Goal: Complete application form: Complete application form

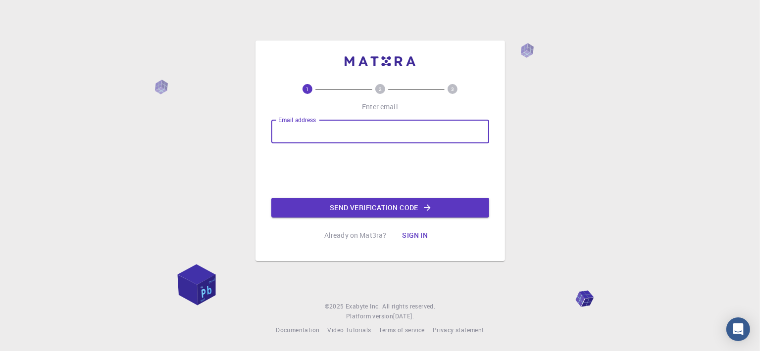
type input "[EMAIL_ADDRESS][DOMAIN_NAME]"
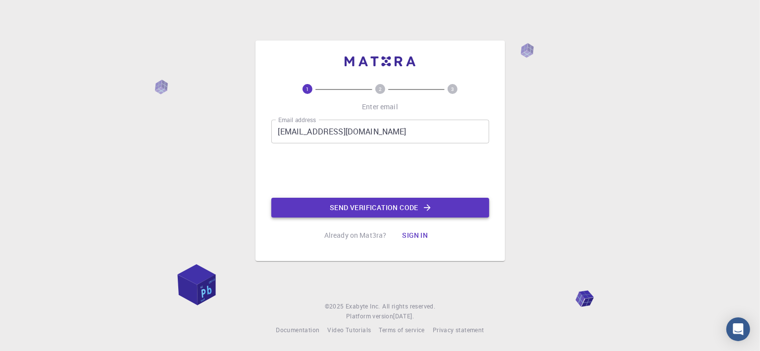
click at [333, 209] on button "Send verification code" at bounding box center [380, 208] width 218 height 20
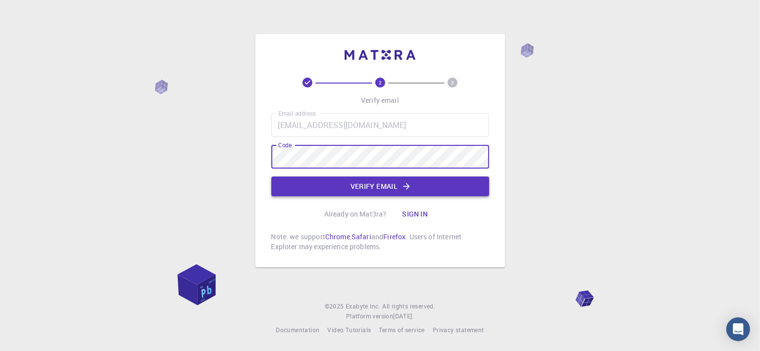
click at [389, 183] on button "Verify email" at bounding box center [380, 187] width 218 height 20
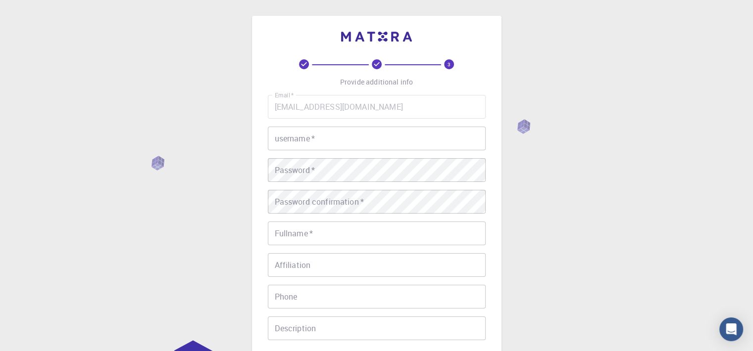
click at [352, 149] on input "username   *" at bounding box center [377, 139] width 218 height 24
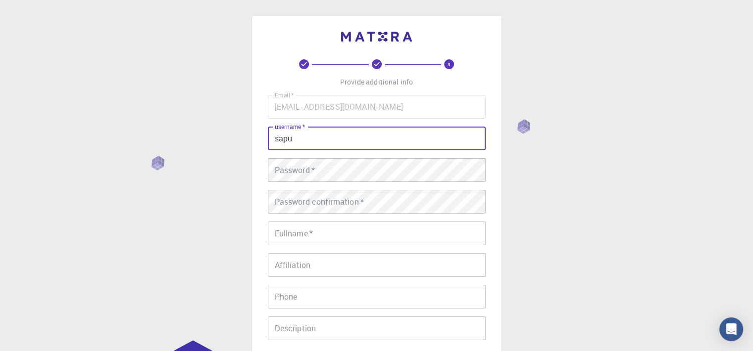
type input "sapu"
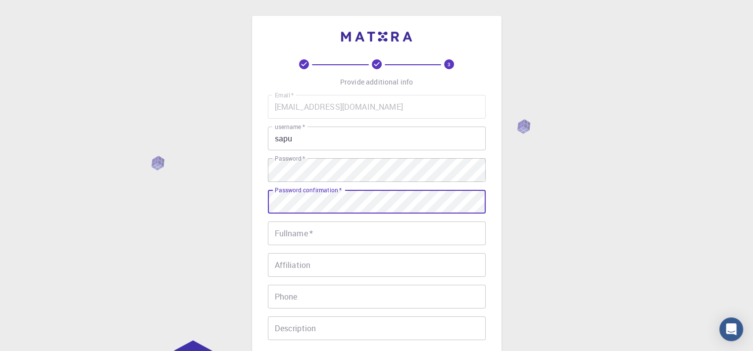
click at [362, 231] on input "Fullname   *" at bounding box center [377, 234] width 218 height 24
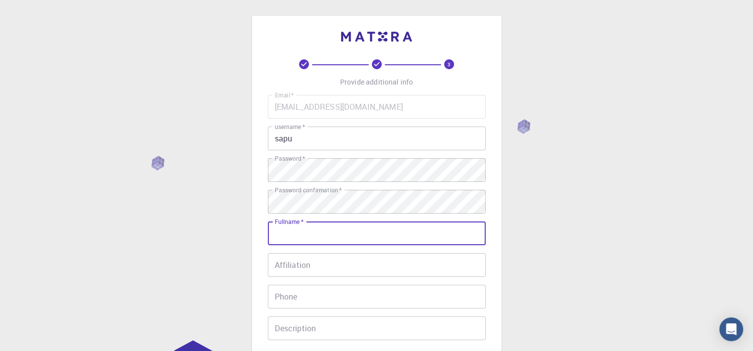
type input "[PERSON_NAME] Reikedal"
type input "41988689854"
click at [350, 260] on input "Affiliation" at bounding box center [377, 265] width 218 height 24
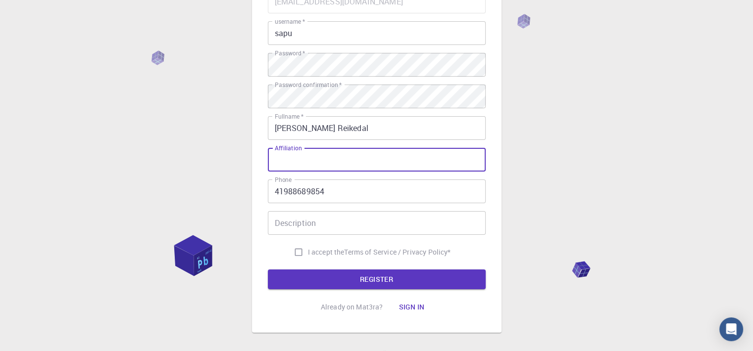
scroll to position [148, 0]
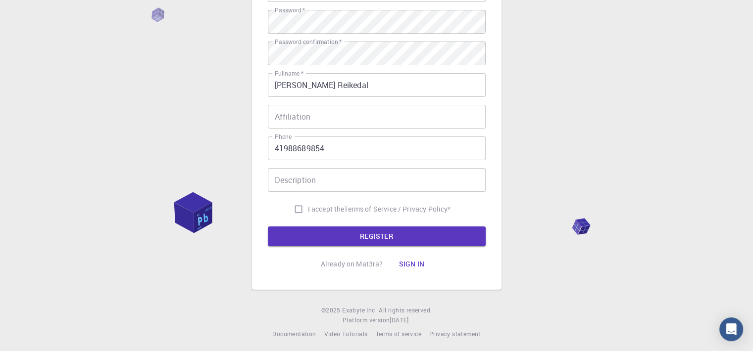
click at [308, 210] on span "I accept the" at bounding box center [326, 209] width 37 height 10
click at [306, 210] on input "I accept the Terms of Service / Privacy Policy *" at bounding box center [298, 209] width 19 height 19
checkbox input "true"
click at [335, 233] on button "REGISTER" at bounding box center [377, 237] width 218 height 20
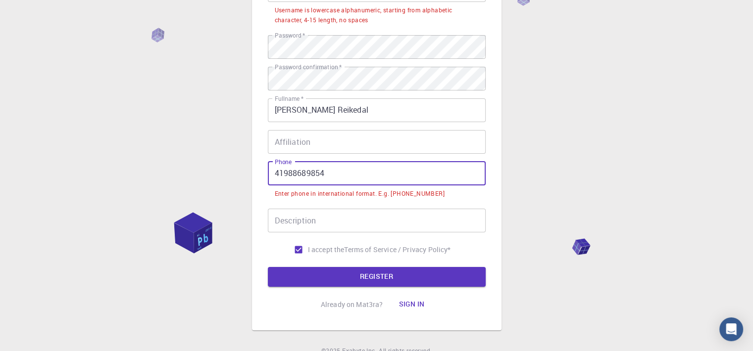
click at [274, 176] on input "41988689854" at bounding box center [377, 174] width 218 height 24
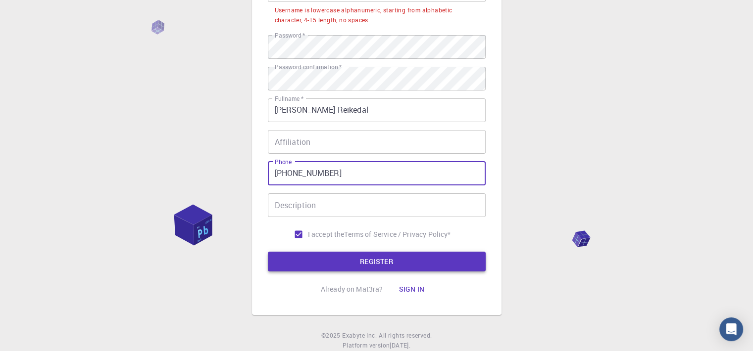
type input "[PHONE_NUMBER]"
click at [368, 259] on button "REGISTER" at bounding box center [377, 262] width 218 height 20
click at [458, 263] on button "REGISTER" at bounding box center [377, 262] width 218 height 20
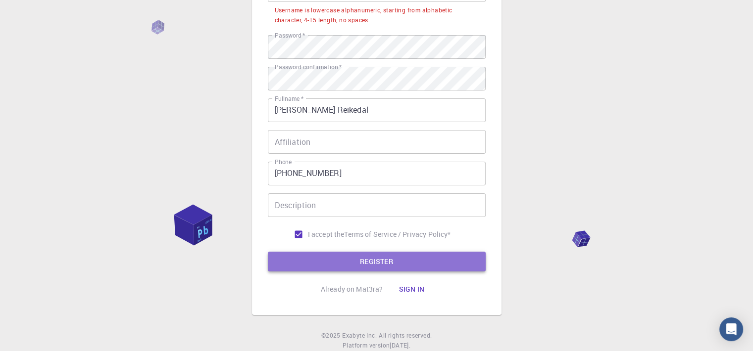
click at [458, 263] on button "REGISTER" at bounding box center [377, 262] width 218 height 20
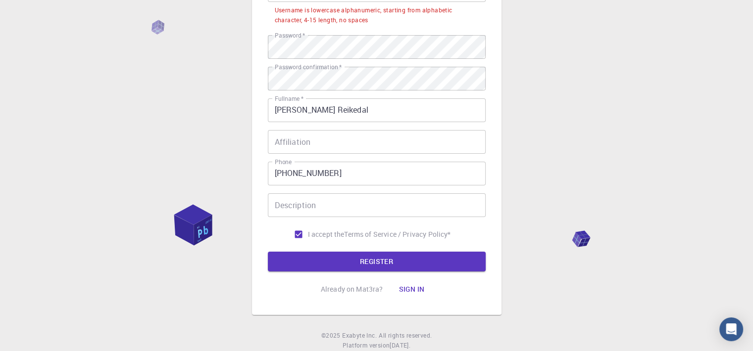
click at [293, 177] on input "[PHONE_NUMBER]" at bounding box center [377, 174] width 218 height 24
click at [294, 175] on input "[PHONE_NUMBER]" at bounding box center [377, 174] width 218 height 24
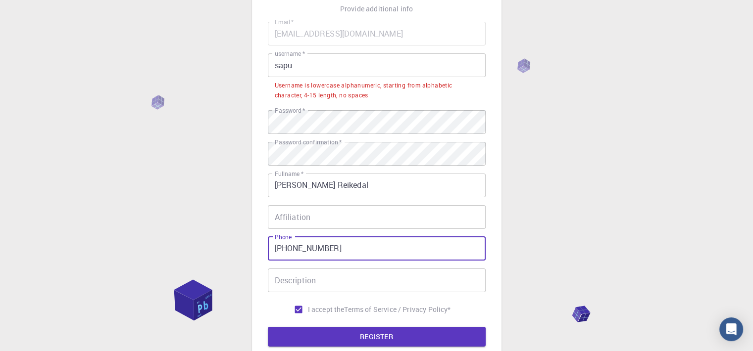
scroll to position [0, 0]
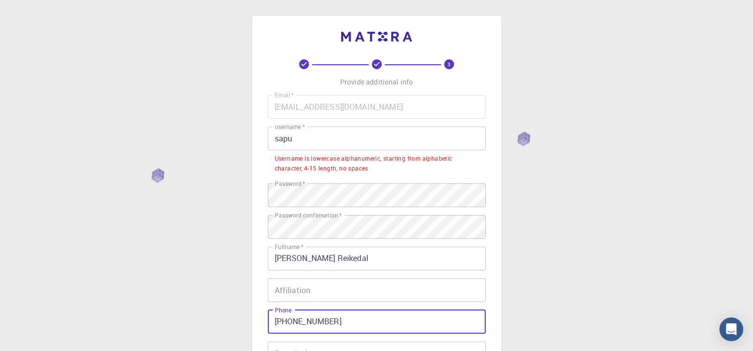
click at [358, 138] on input "sapu" at bounding box center [377, 139] width 218 height 24
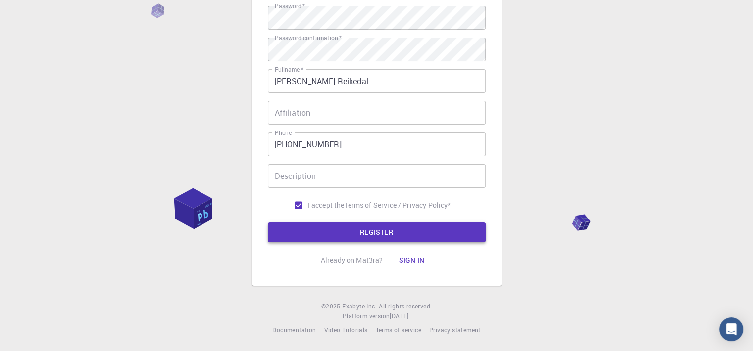
click at [334, 230] on button "REGISTER" at bounding box center [377, 233] width 218 height 20
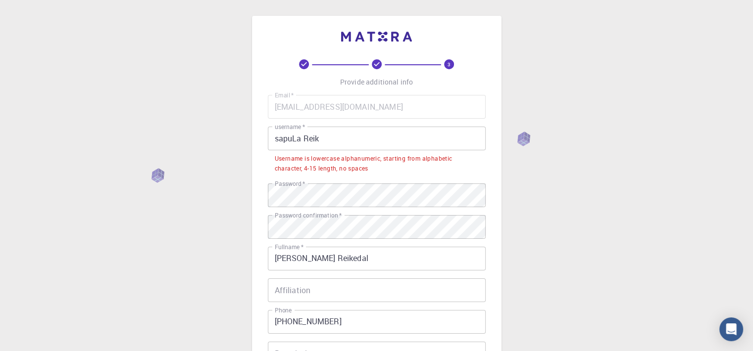
click at [307, 139] on input "sapuLa Reik" at bounding box center [377, 139] width 218 height 24
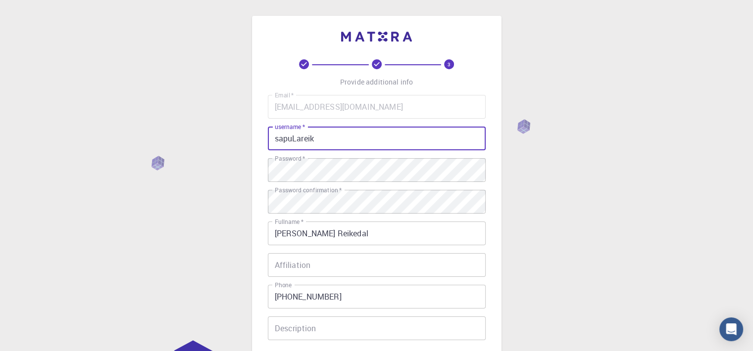
click at [295, 143] on input "sapuLareik" at bounding box center [377, 139] width 218 height 24
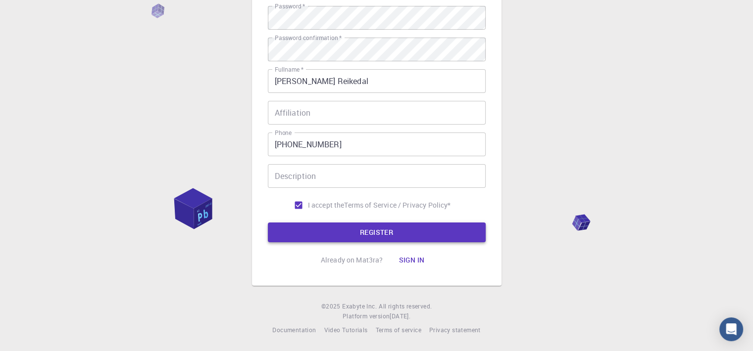
type input "sapulareik"
click at [363, 242] on button "REGISTER" at bounding box center [377, 233] width 218 height 20
click at [349, 237] on button "REGISTER" at bounding box center [377, 233] width 218 height 20
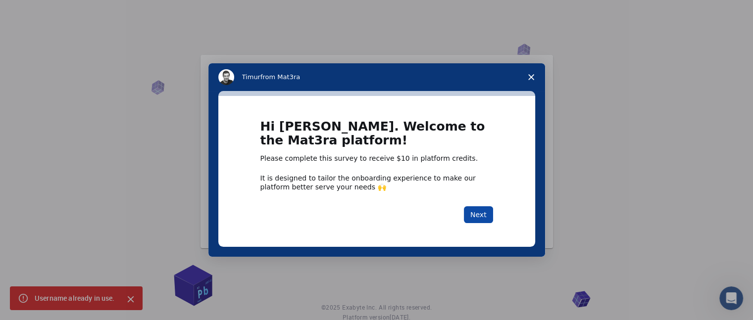
click at [477, 214] on button "Next" at bounding box center [478, 214] width 29 height 17
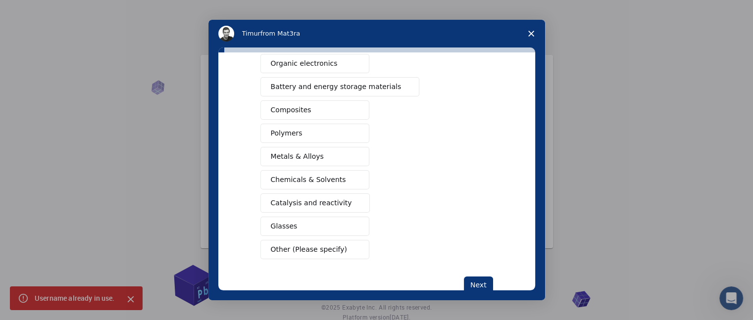
scroll to position [148, 0]
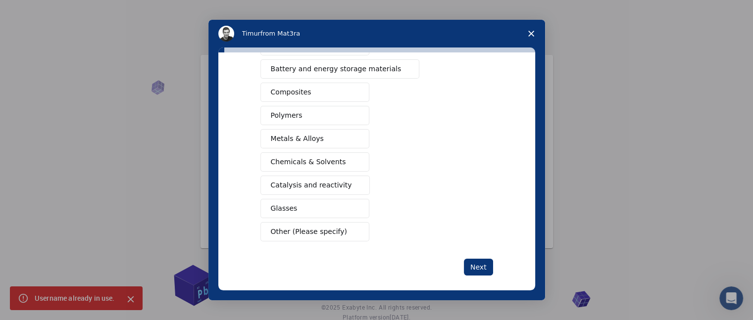
click at [341, 185] on button "Catalysis and reactivity" at bounding box center [315, 185] width 110 height 19
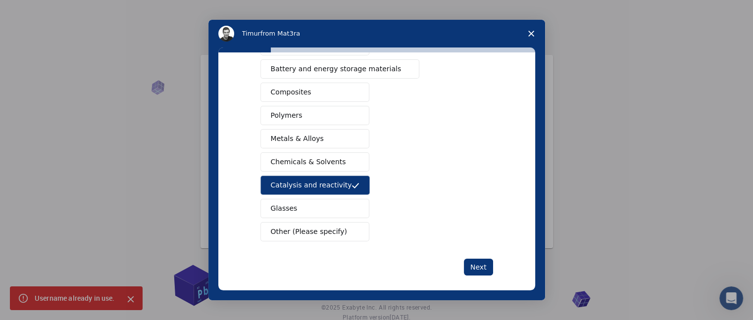
click at [317, 157] on span "Chemicals & Solvents" at bounding box center [308, 162] width 75 height 10
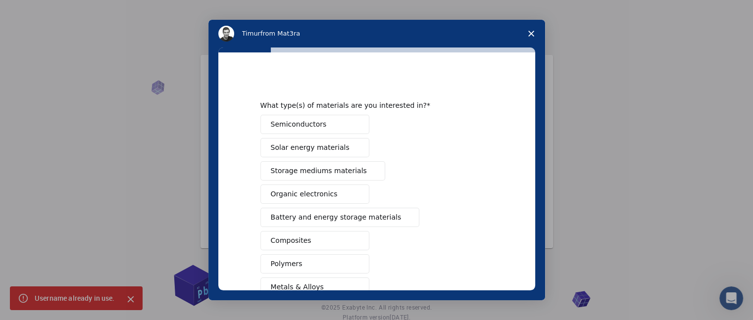
scroll to position [99, 0]
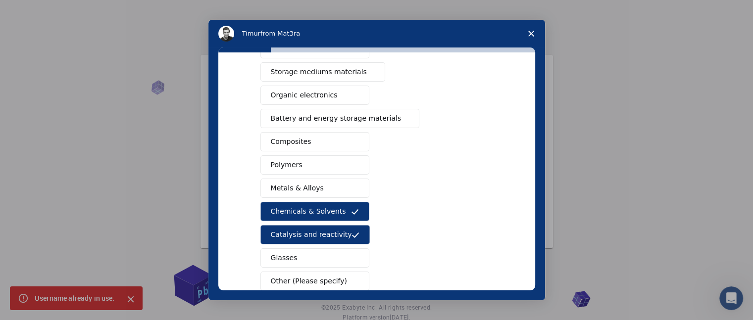
click at [312, 186] on span "Metals & Alloys" at bounding box center [297, 188] width 53 height 10
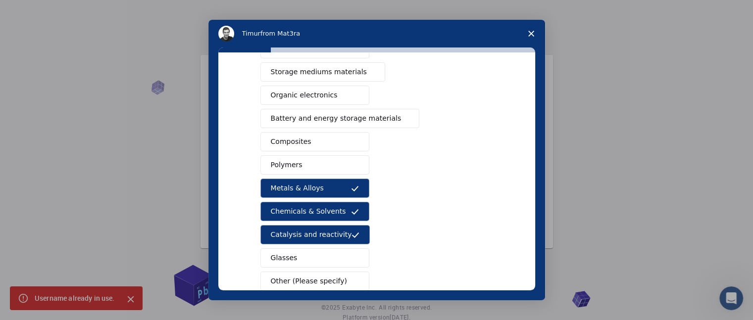
click at [293, 141] on span "Composites" at bounding box center [291, 142] width 41 height 10
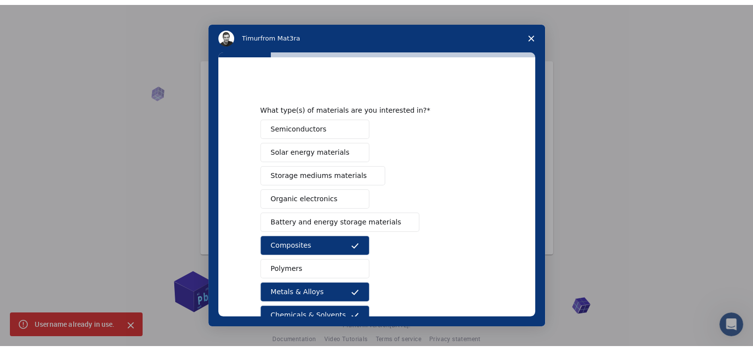
scroll to position [124, 0]
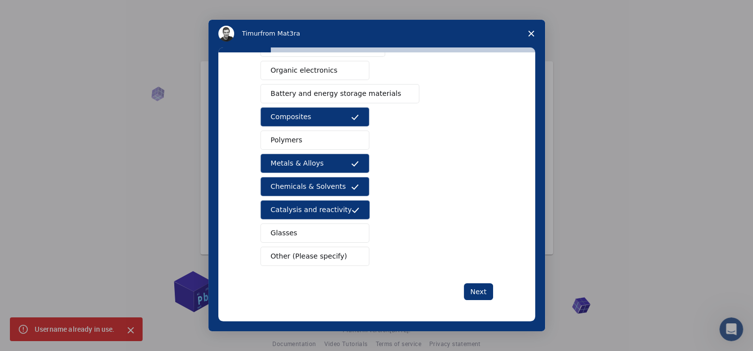
click at [480, 280] on div "What type(s) of materials are you interested in? Semiconductors Solar energy ma…" at bounding box center [376, 126] width 233 height 348
click at [478, 293] on button "Next" at bounding box center [478, 292] width 29 height 17
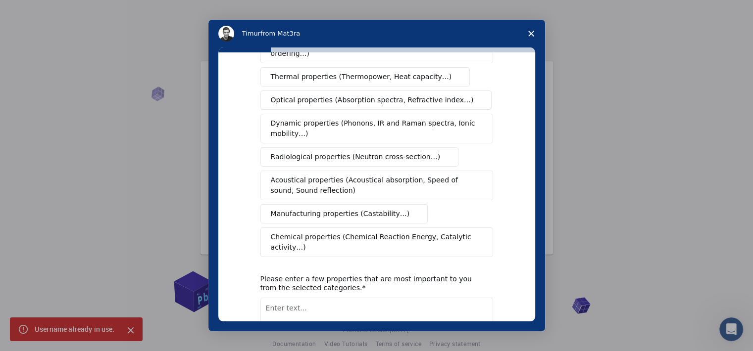
scroll to position [0, 0]
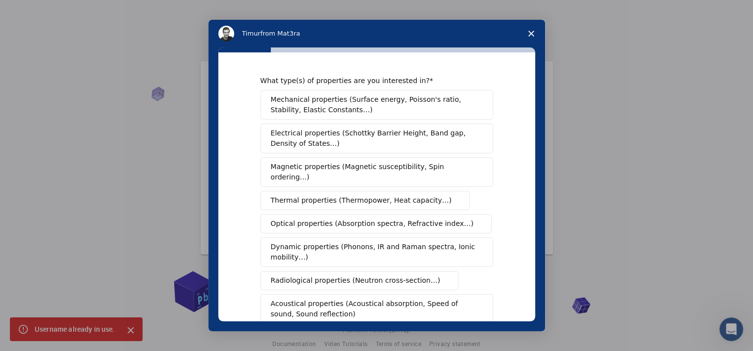
click at [478, 294] on button "Acoustical properties (Acoustical absorption, Speed of sound, Sound reflection)" at bounding box center [376, 309] width 233 height 30
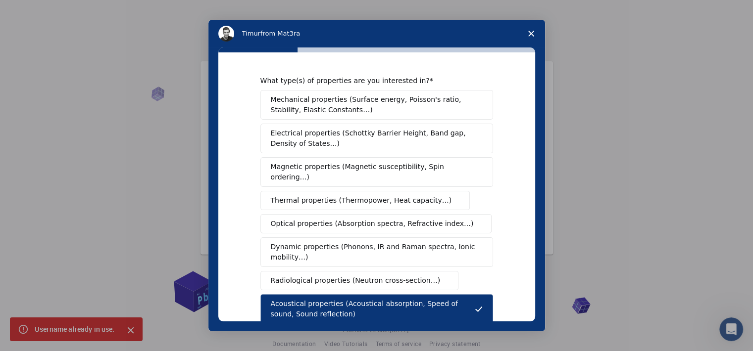
click at [474, 294] on button "Acoustical properties (Acoustical absorption, Speed of sound, Sound reflection)" at bounding box center [376, 309] width 233 height 30
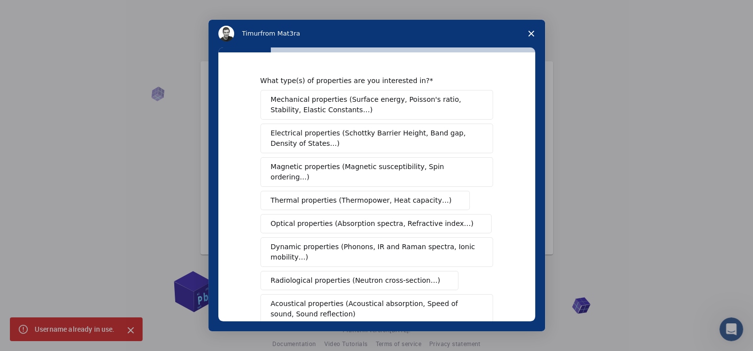
click at [351, 142] on span "Electrical properties (Schottky Barrier Height, Band gap, Density of States…)" at bounding box center [374, 138] width 206 height 21
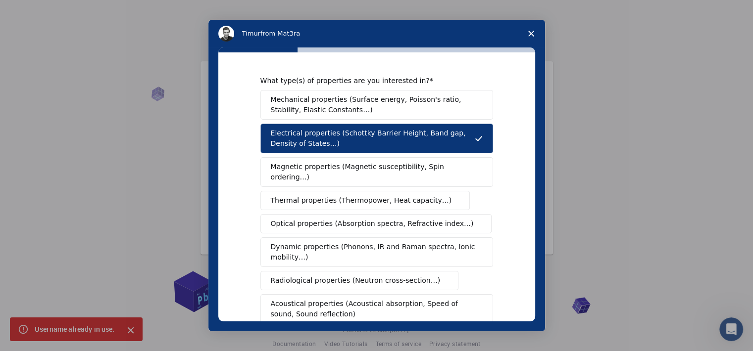
click at [352, 167] on span "Magnetic properties (Magnetic susceptibility, Spin ordering…)" at bounding box center [373, 172] width 204 height 21
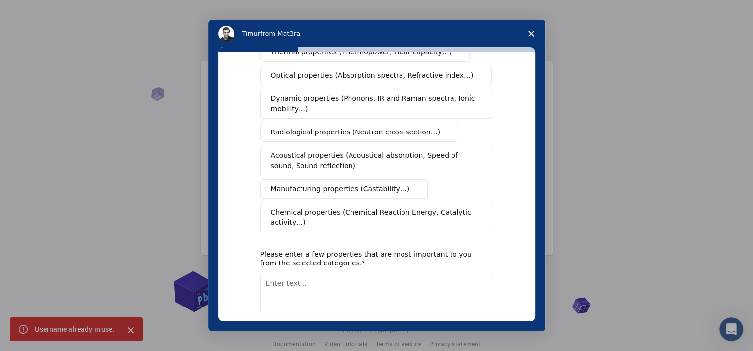
click at [348, 207] on span "Chemical properties (Chemical Reaction Energy, Catalytic activity…)" at bounding box center [373, 217] width 205 height 21
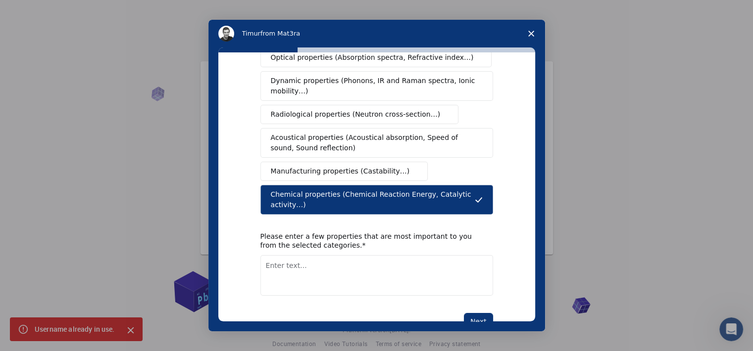
scroll to position [175, 0]
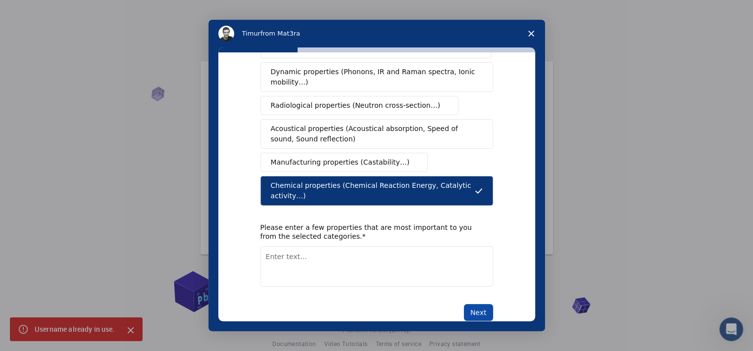
click at [477, 304] on button "Next" at bounding box center [478, 312] width 29 height 17
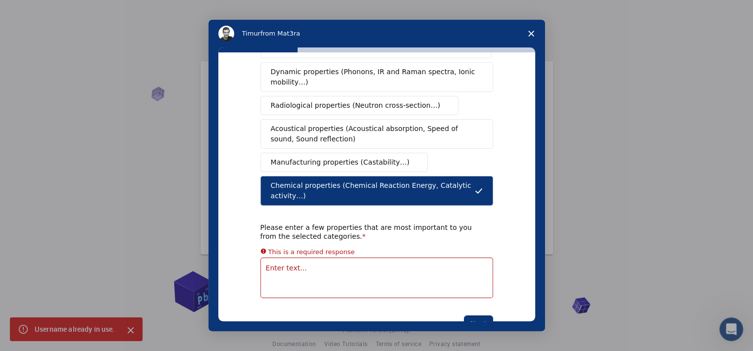
click at [413, 258] on textarea "Enter text..." at bounding box center [376, 278] width 233 height 41
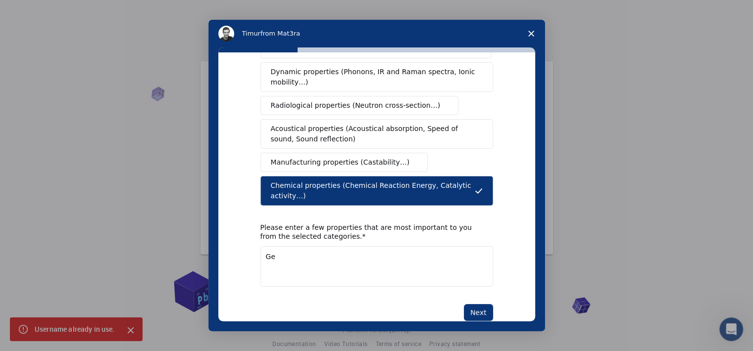
type textarea "G"
type textarea "Molecular geometry"
click at [480, 304] on button "Next" at bounding box center [478, 312] width 29 height 17
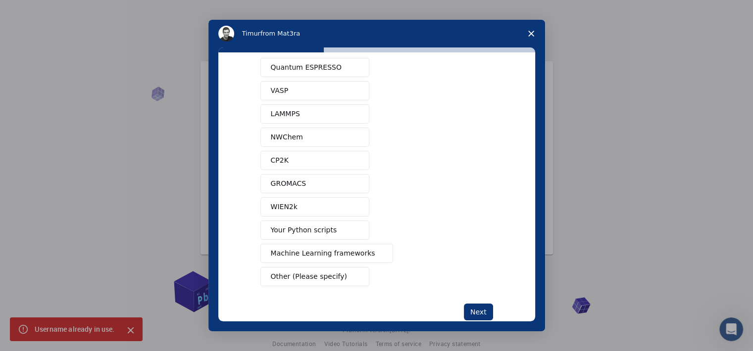
scroll to position [49, 0]
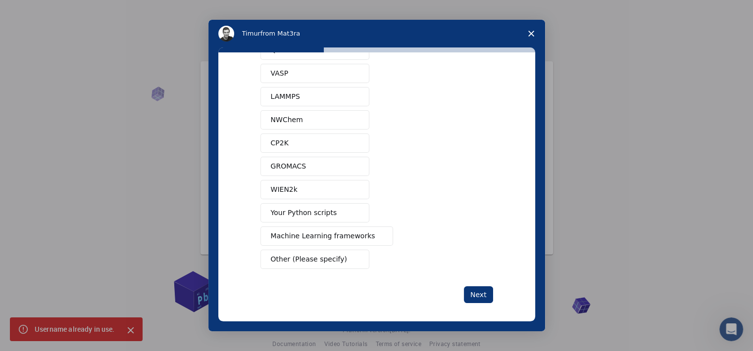
click at [325, 259] on span "Other (Please specify)" at bounding box center [309, 259] width 76 height 10
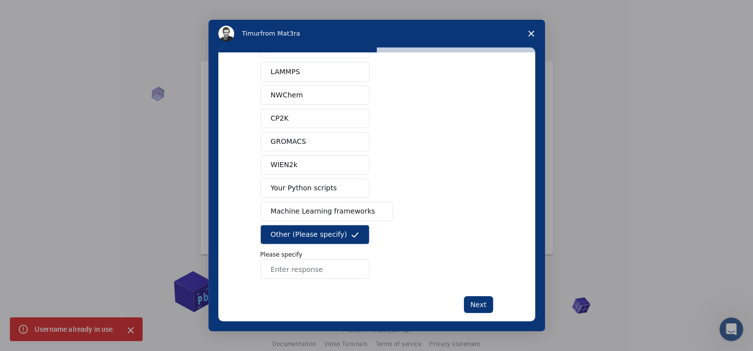
scroll to position [88, 0]
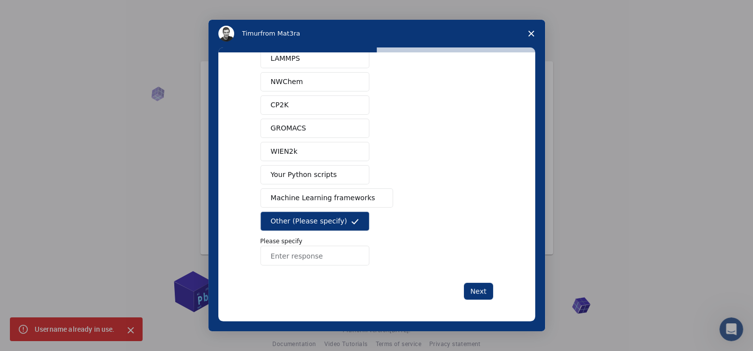
click at [313, 242] on p "Please specify" at bounding box center [376, 241] width 233 height 9
click at [316, 246] on input "Enter response" at bounding box center [314, 256] width 109 height 20
type input "none"
click at [468, 293] on button "Next" at bounding box center [478, 291] width 29 height 17
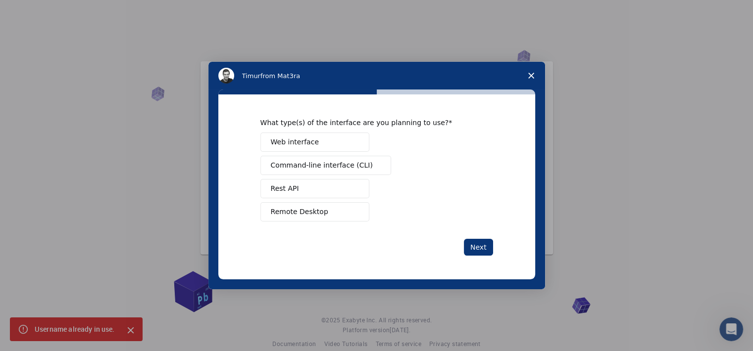
scroll to position [0, 0]
click at [331, 216] on button "Remote Desktop" at bounding box center [314, 211] width 109 height 19
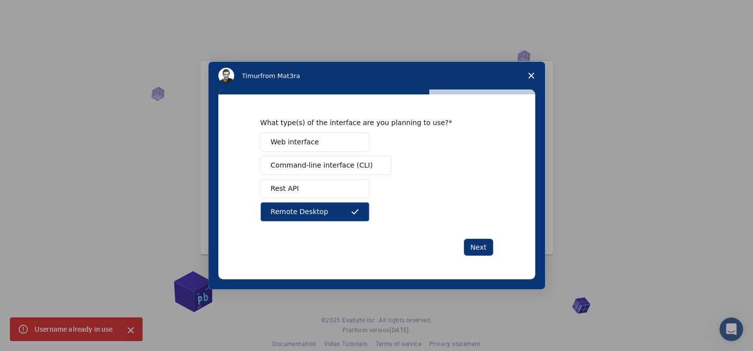
click at [457, 239] on div "Next" at bounding box center [376, 247] width 233 height 17
click at [465, 244] on button "Next" at bounding box center [478, 247] width 29 height 17
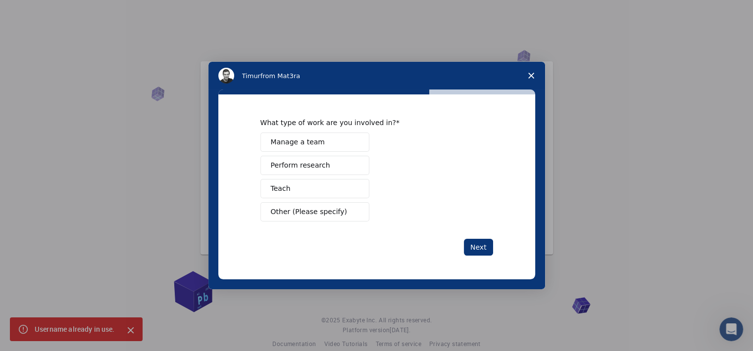
click at [329, 194] on button "Teach" at bounding box center [314, 188] width 109 height 19
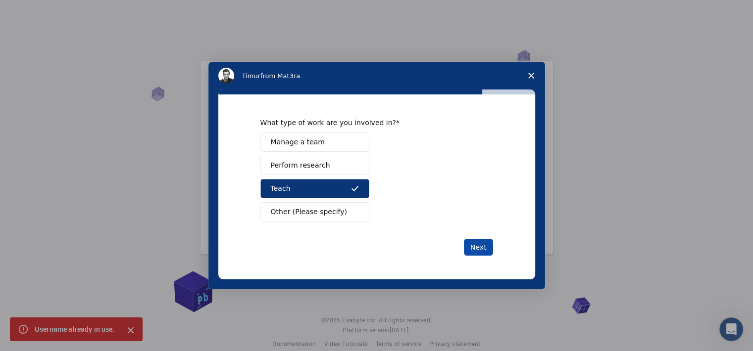
click at [477, 244] on button "Next" at bounding box center [478, 247] width 29 height 17
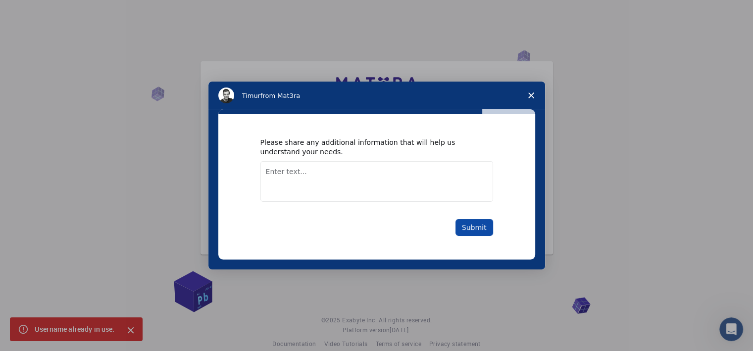
click at [487, 225] on button "Submit" at bounding box center [474, 227] width 38 height 17
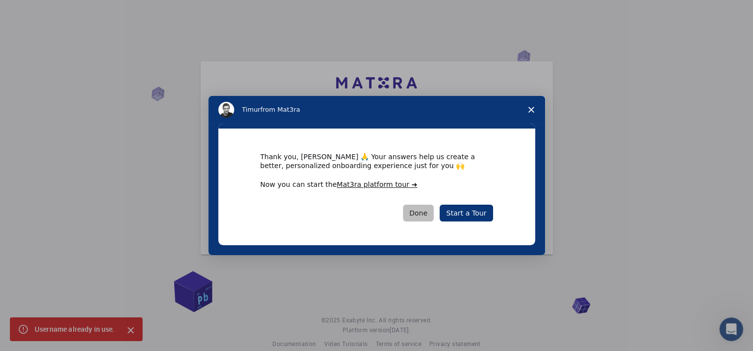
click at [431, 210] on button "Done" at bounding box center [418, 213] width 31 height 17
